Goal: Transaction & Acquisition: Download file/media

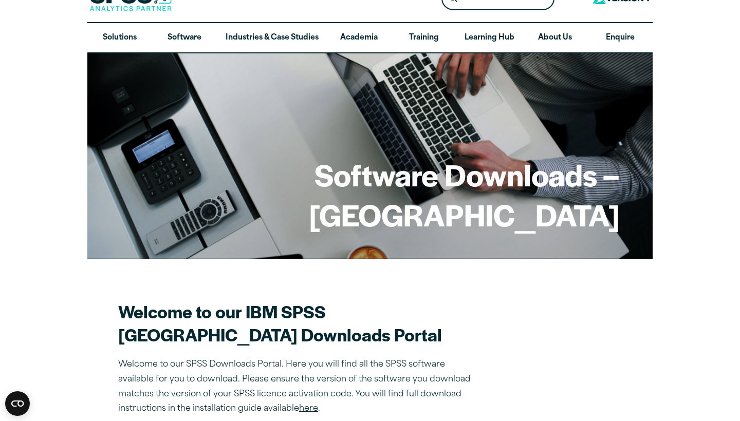
scroll to position [25, 0]
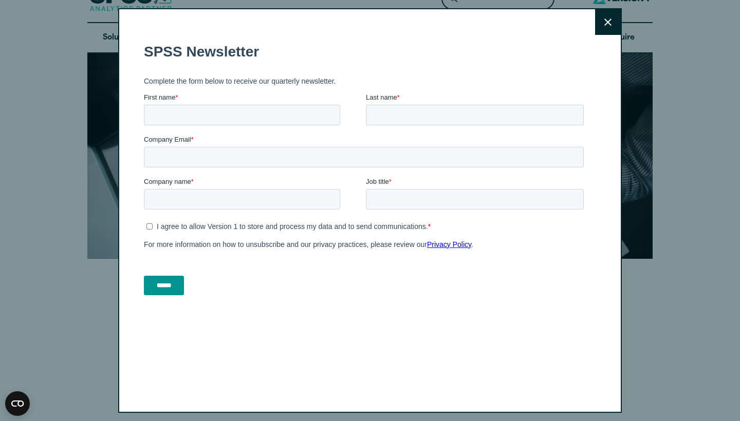
click at [606, 21] on icon at bounding box center [607, 22] width 7 height 8
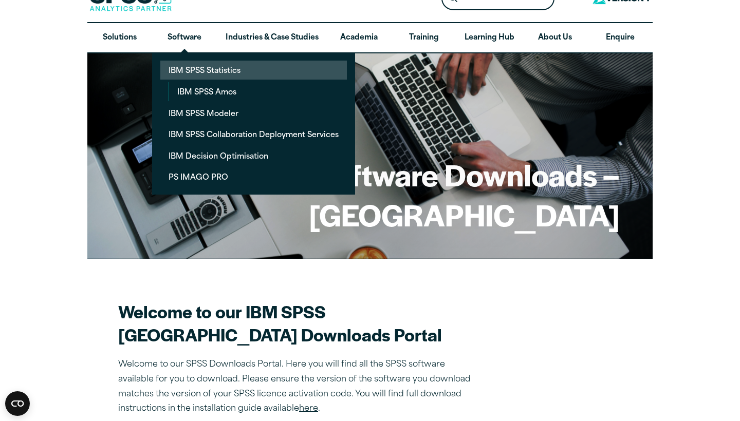
click at [212, 69] on link "IBM SPSS Statistics" at bounding box center [253, 70] width 186 height 19
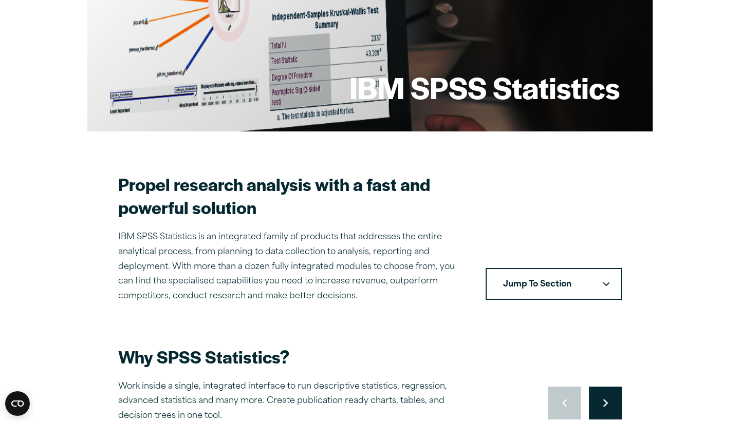
scroll to position [162, 0]
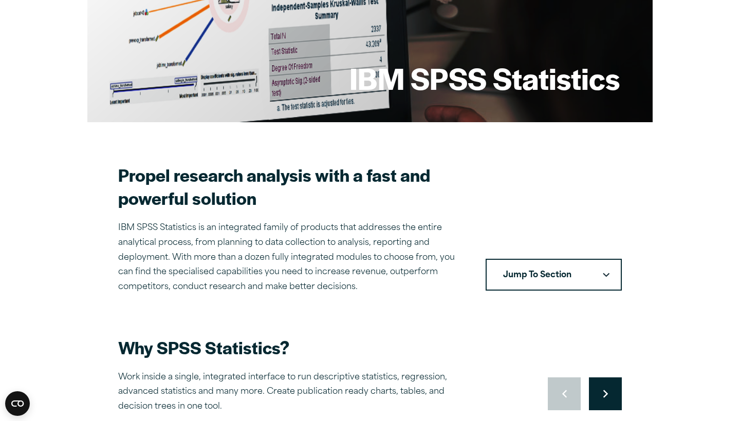
click at [526, 272] on button "Jump To Section" at bounding box center [553, 275] width 136 height 32
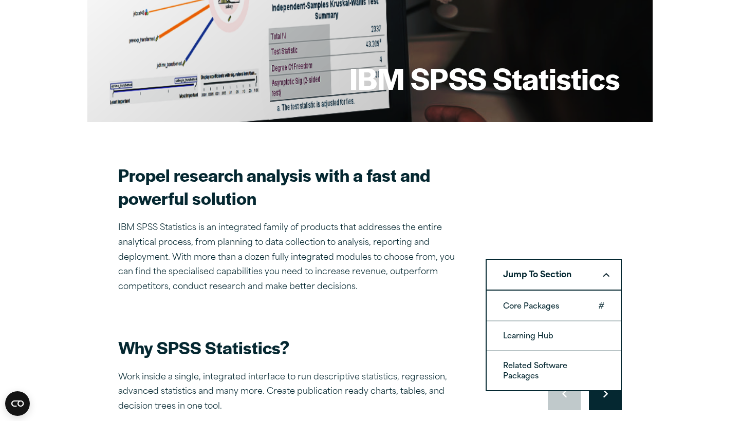
click at [541, 306] on link "Core Packages" at bounding box center [554, 306] width 134 height 29
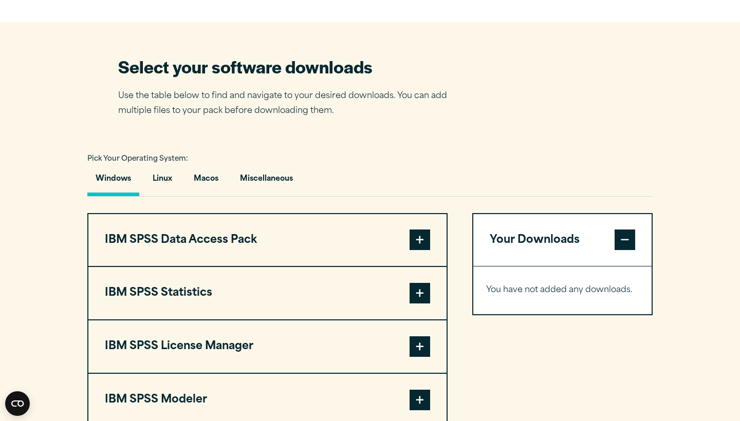
scroll to position [608, 0]
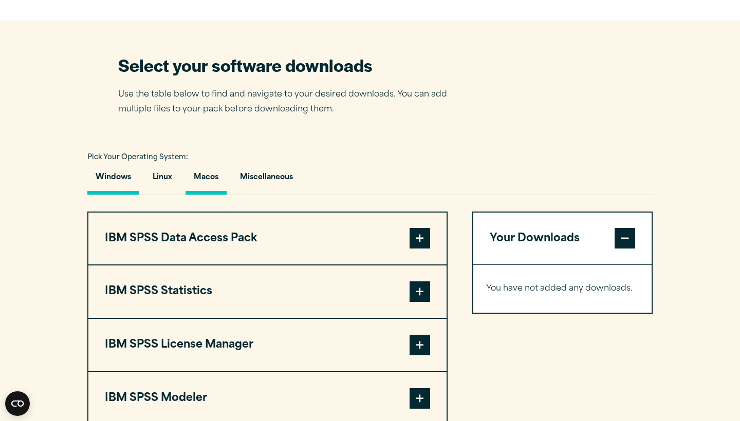
click at [213, 195] on button "Macos" at bounding box center [205, 179] width 41 height 29
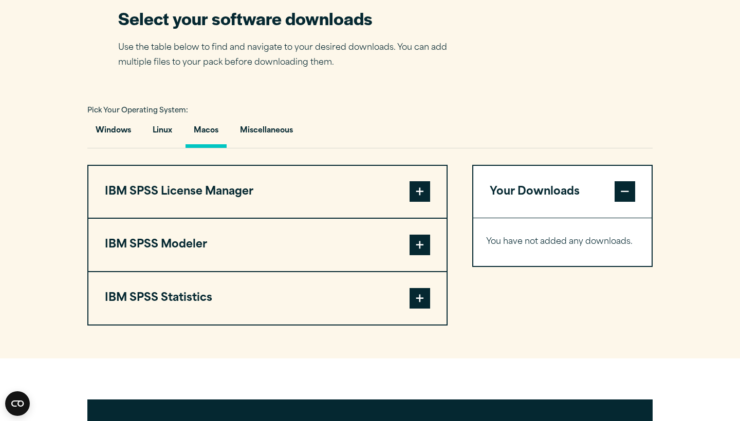
scroll to position [656, 0]
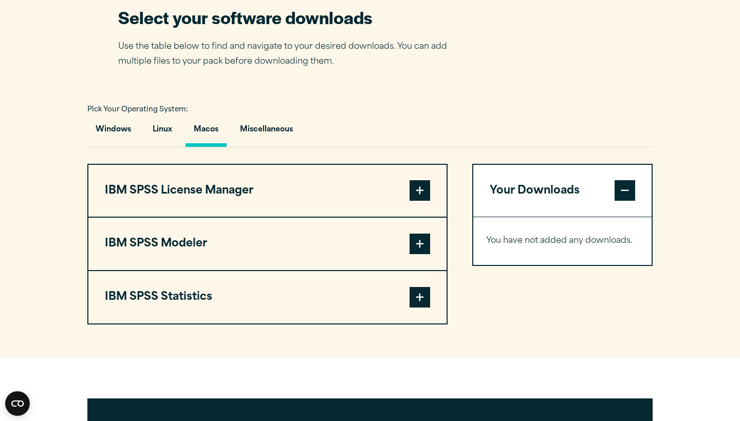
click at [417, 201] on span at bounding box center [419, 190] width 21 height 21
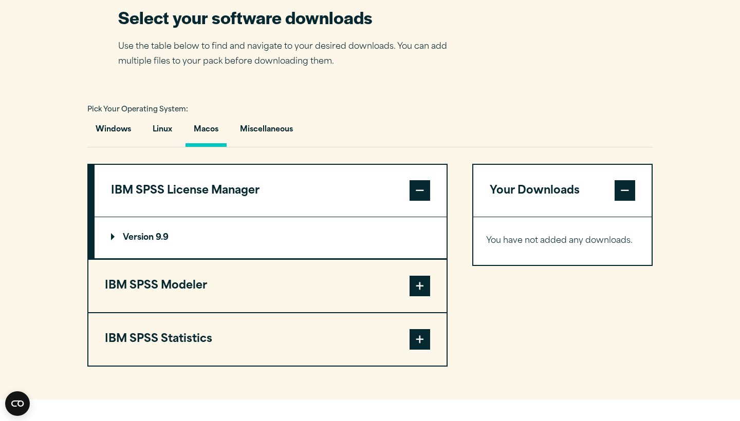
click at [144, 242] on p "Version 9.9" at bounding box center [140, 238] width 58 height 8
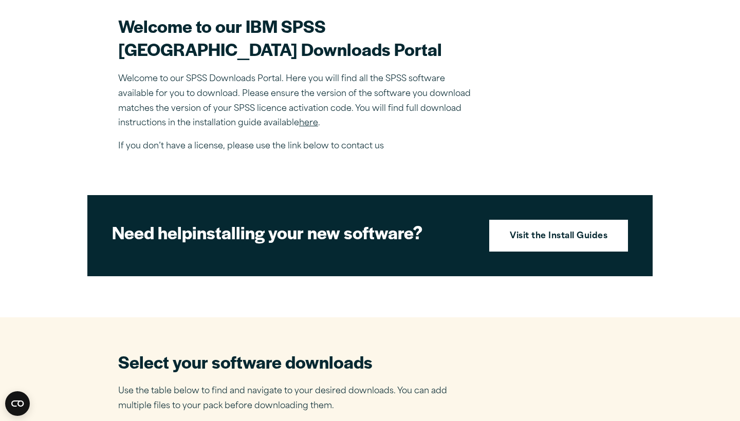
scroll to position [313, 0]
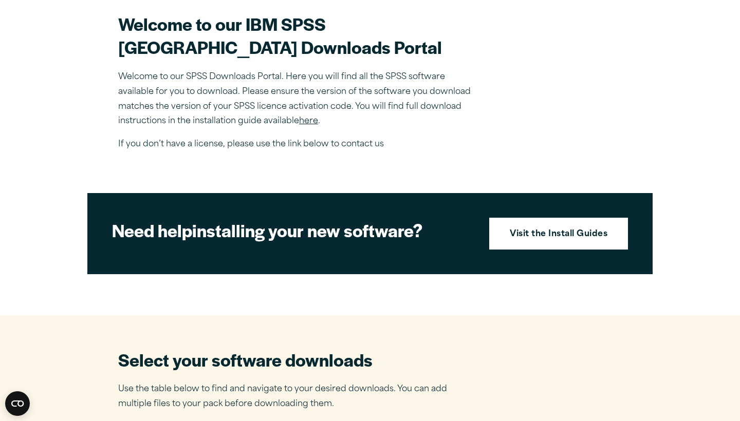
click at [306, 125] on link "here" at bounding box center [308, 121] width 19 height 8
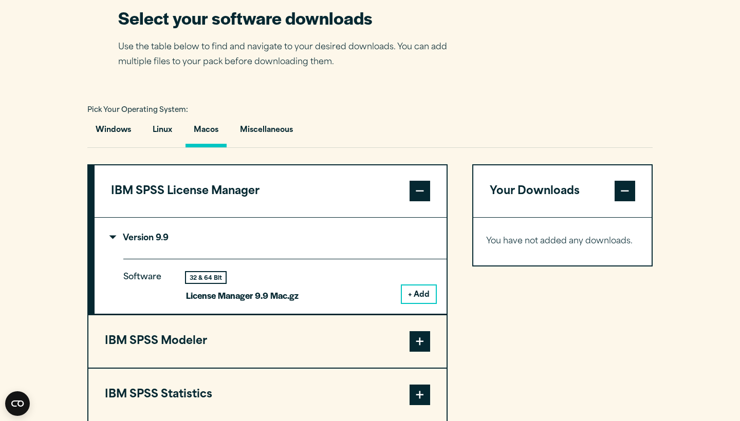
scroll to position [658, 0]
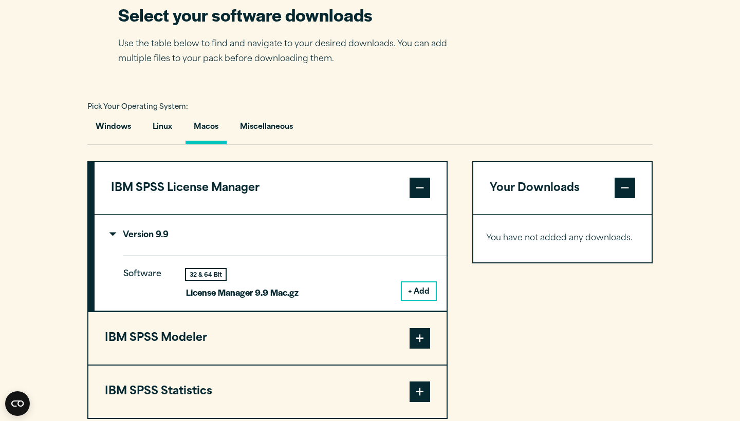
click at [285, 256] on summary "Version 9.9" at bounding box center [271, 235] width 352 height 41
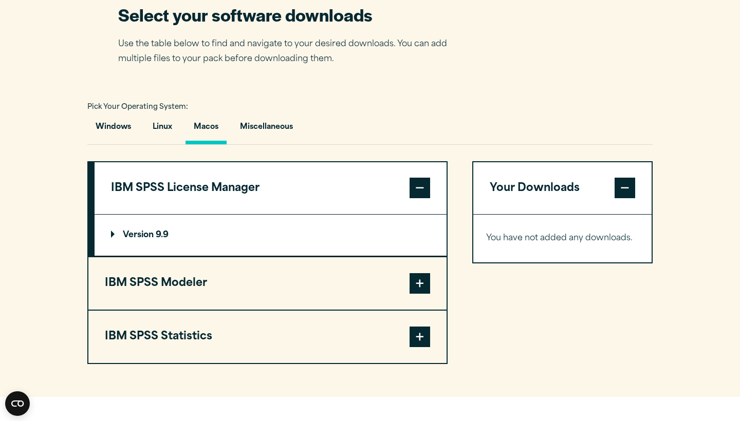
click at [168, 239] on p "Version 9.9" at bounding box center [140, 235] width 58 height 8
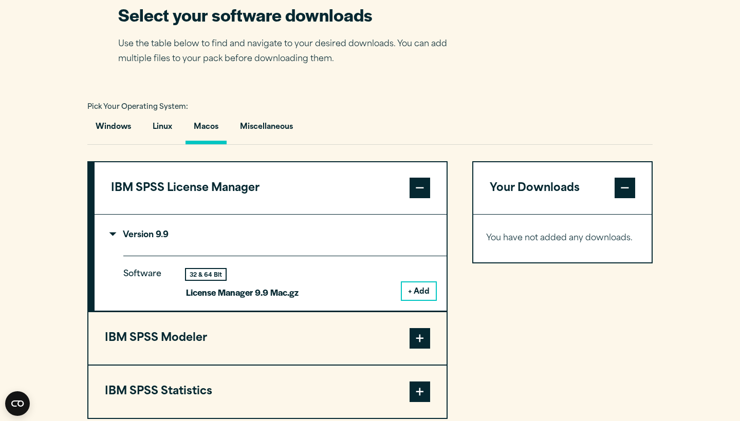
click at [421, 198] on span at bounding box center [419, 188] width 21 height 21
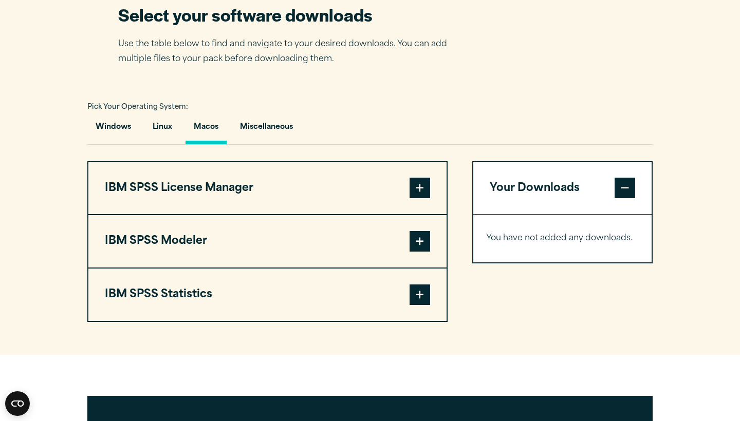
click at [421, 198] on span at bounding box center [419, 188] width 21 height 21
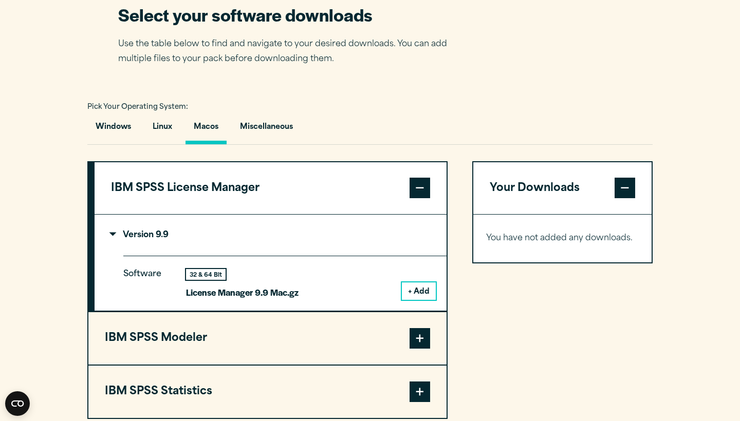
click at [171, 256] on summary "Version 9.9" at bounding box center [271, 235] width 352 height 41
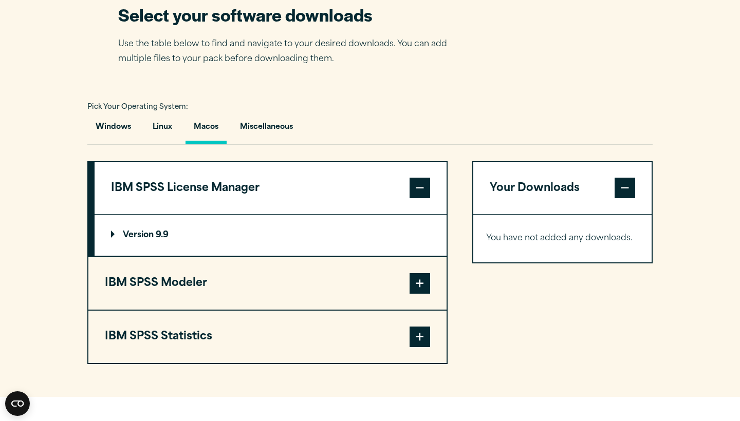
click at [155, 239] on p "Version 9.9" at bounding box center [140, 235] width 58 height 8
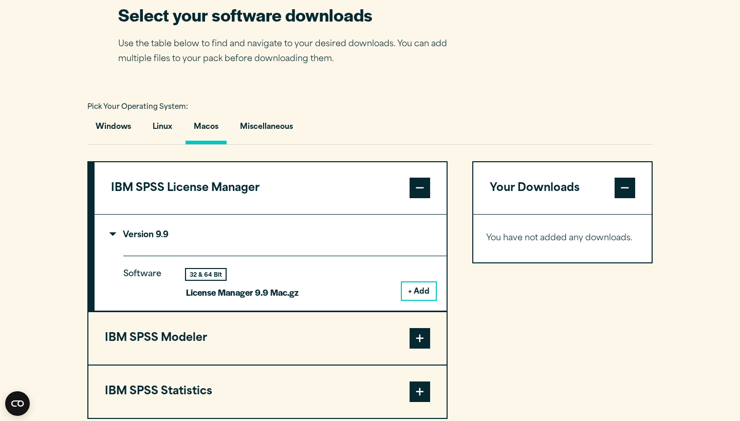
click at [421, 198] on span at bounding box center [419, 188] width 21 height 21
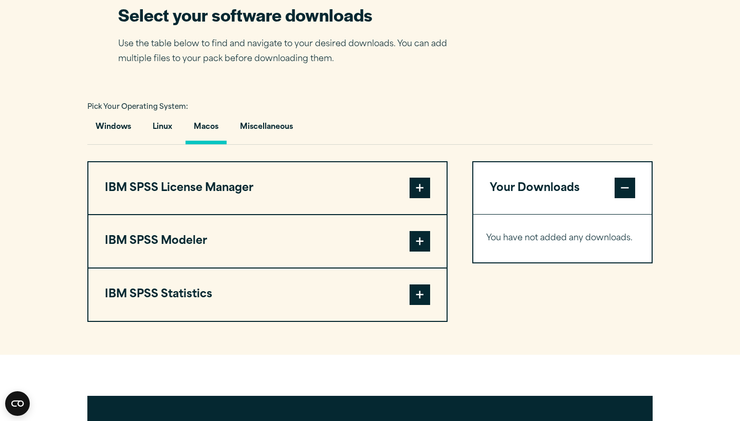
click at [421, 305] on span at bounding box center [419, 295] width 21 height 21
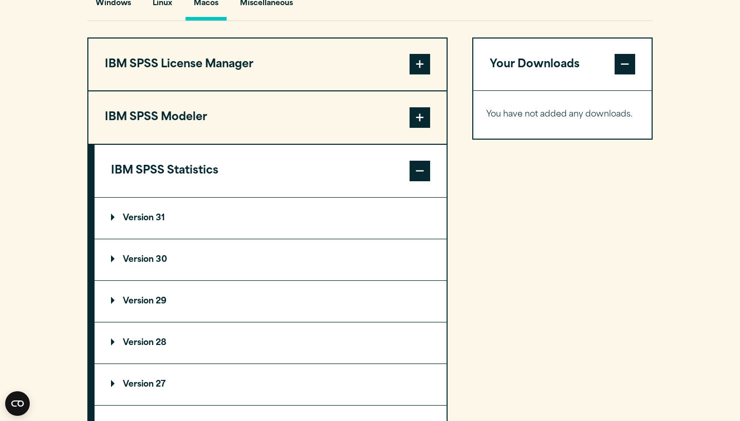
scroll to position [785, 0]
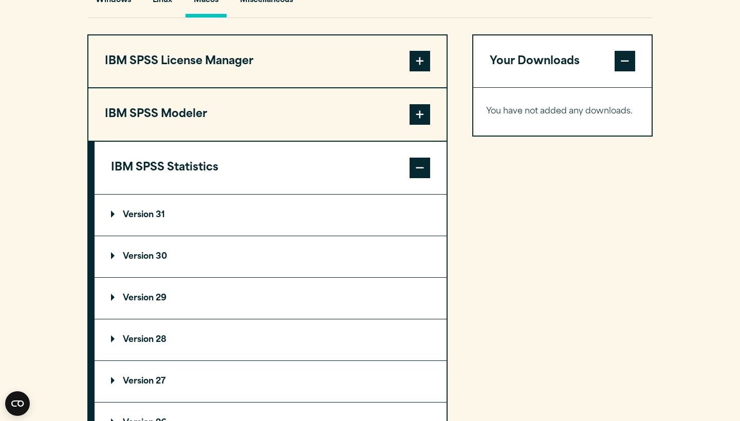
click at [153, 219] on p "Version 31" at bounding box center [138, 215] width 54 height 8
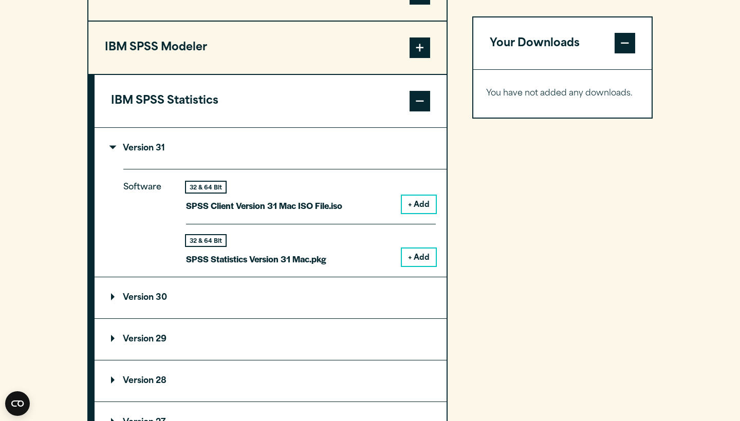
scroll to position [853, 0]
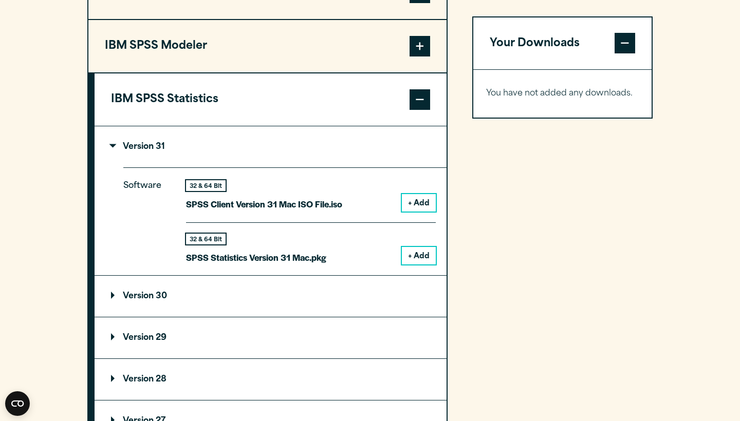
click at [424, 265] on button "+ Add" at bounding box center [419, 255] width 34 height 17
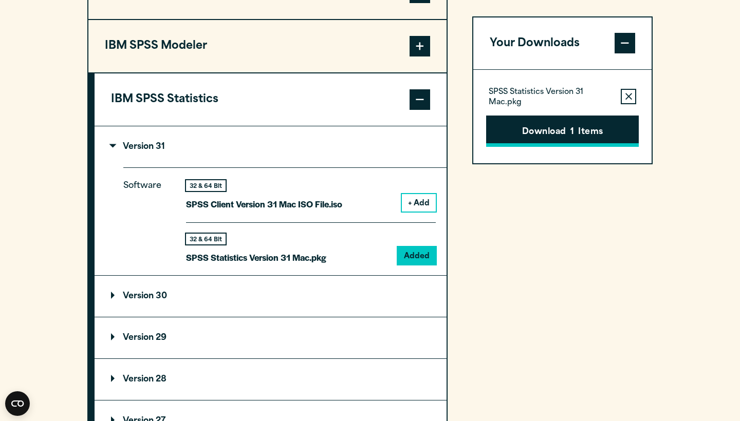
click at [592, 132] on button "Download 1 Items" at bounding box center [562, 132] width 153 height 32
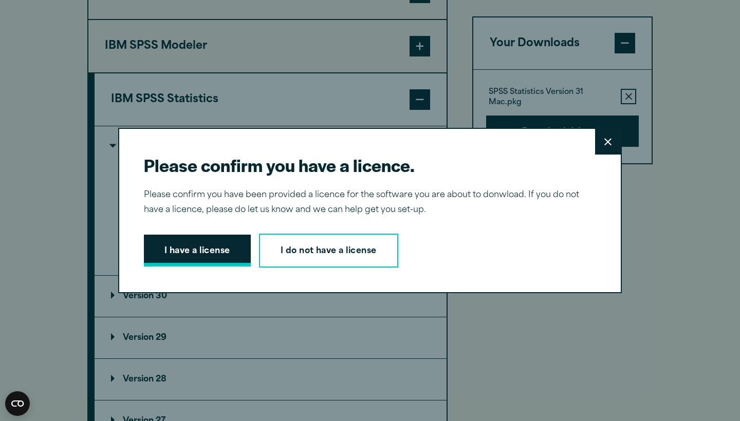
click at [196, 256] on button "I have a license" at bounding box center [197, 251] width 107 height 32
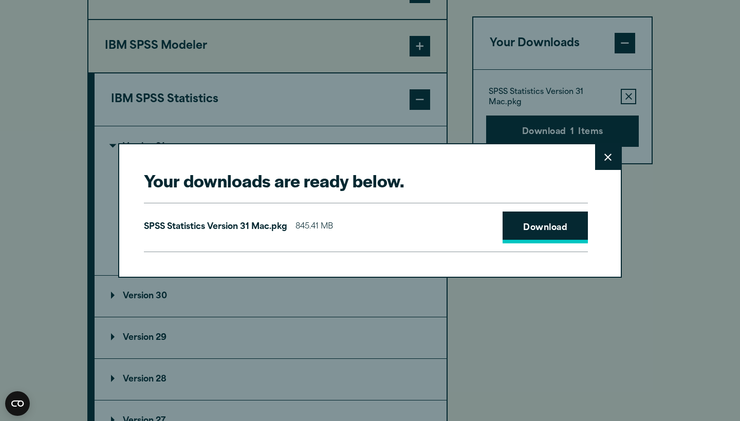
click at [568, 228] on link "Download" at bounding box center [544, 228] width 85 height 32
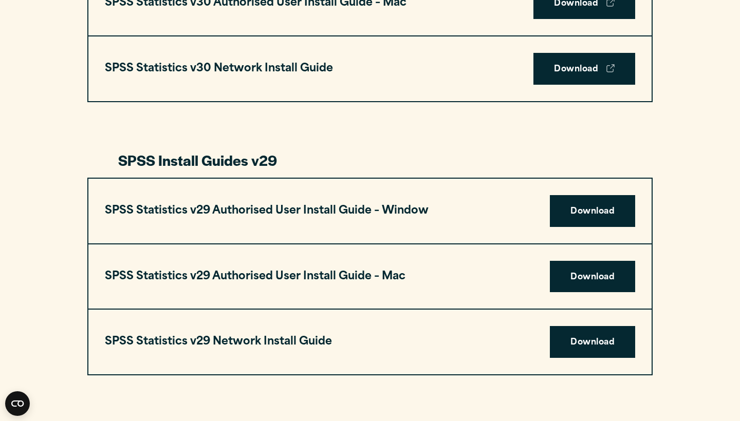
scroll to position [891, 0]
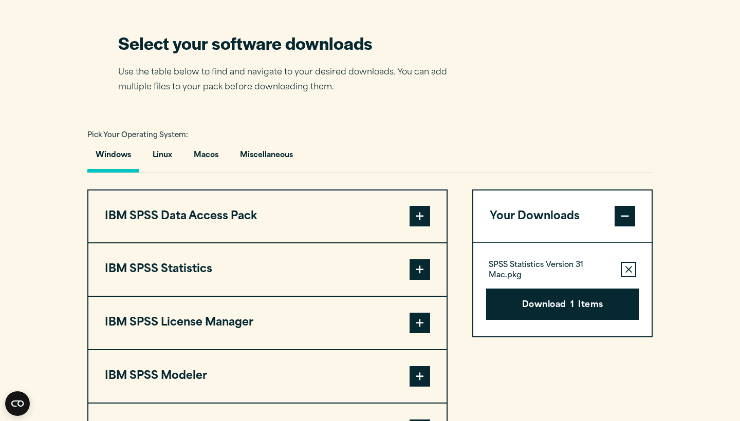
scroll to position [653, 0]
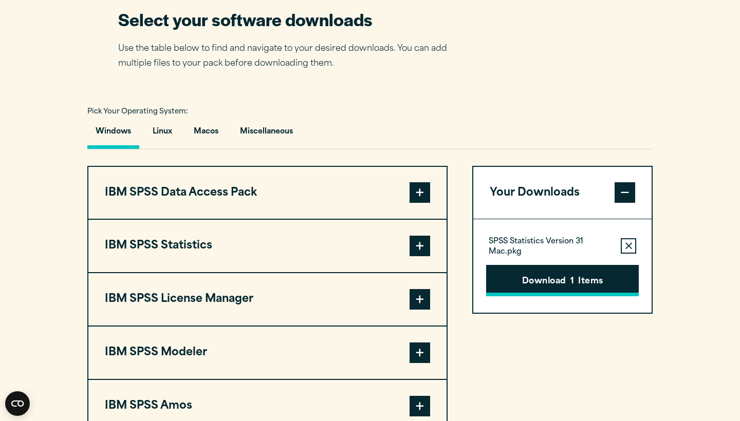
click at [585, 297] on button "Download 1 Items" at bounding box center [562, 281] width 153 height 32
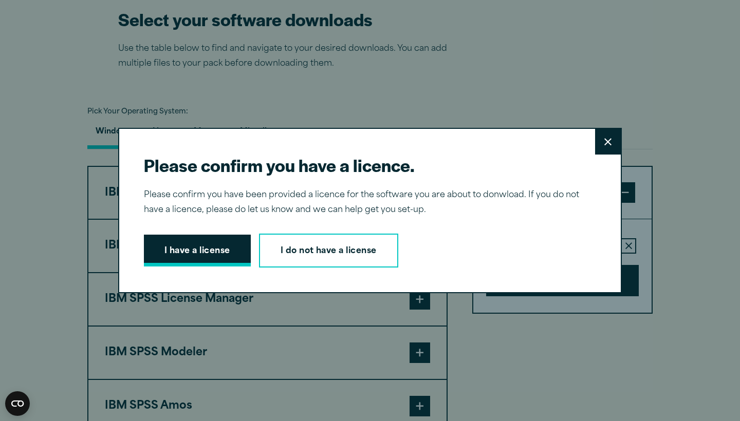
click at [221, 252] on button "I have a license" at bounding box center [197, 251] width 107 height 32
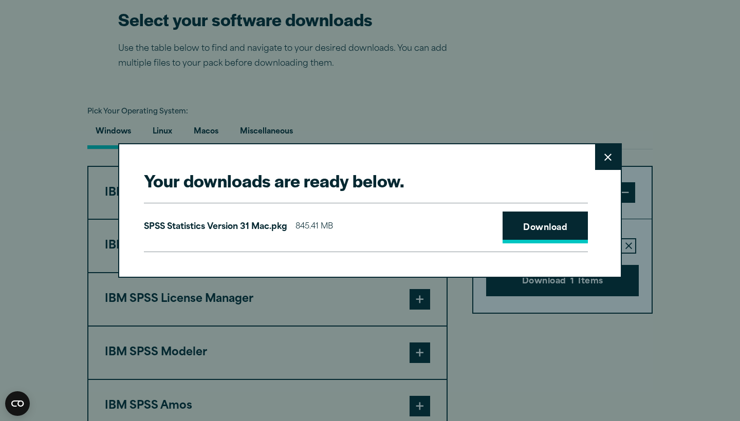
click at [554, 224] on link "Download" at bounding box center [544, 228] width 85 height 32
click at [610, 162] on button "Close" at bounding box center [608, 157] width 26 height 26
